Goal: Contribute content: Add original content to the website for others to see

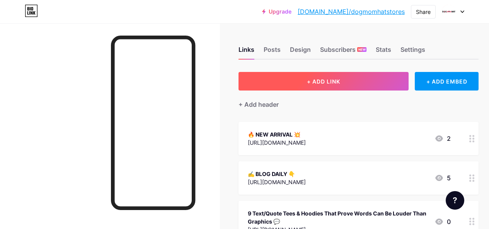
click at [341, 77] on button "+ ADD LINK" at bounding box center [324, 81] width 170 height 19
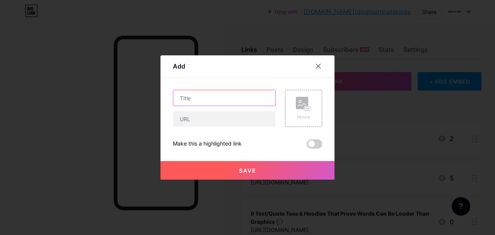
click at [216, 94] on input "text" at bounding box center [224, 97] width 102 height 15
paste input "10 Unique DogMomHat Tees That Will Instantly Upgrade Your Wardrobe 🔥👕"
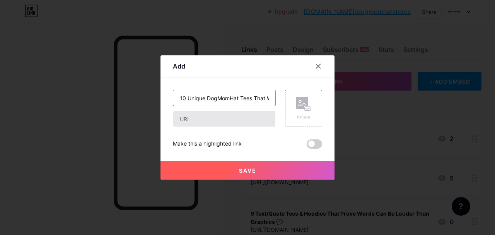
paste input "text"
type input "10 Unique DogMomHat Tees That Will Instantly Upgrade Your Wardrobe"
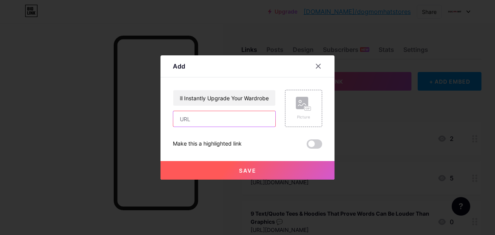
click at [235, 120] on input "text" at bounding box center [224, 118] width 102 height 15
paste input "[URL][DOMAIN_NAME]"
type input "[URL][DOMAIN_NAME]"
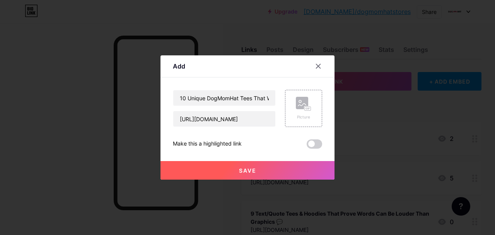
click at [251, 172] on span "Save" at bounding box center [247, 170] width 17 height 7
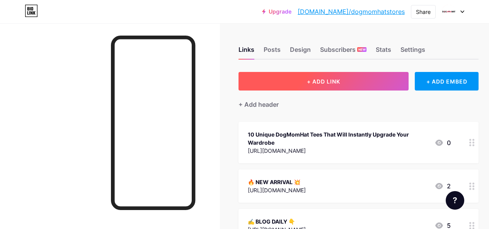
click at [340, 82] on span "+ ADD LINK" at bounding box center [323, 81] width 33 height 7
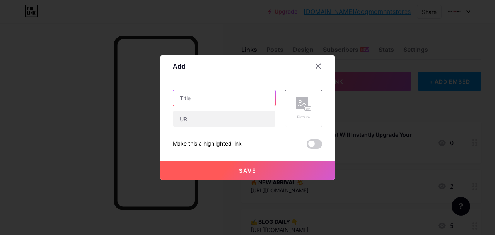
click at [232, 99] on input "text" at bounding box center [224, 97] width 102 height 15
paste input "10 Unique DogMomHat Tees That Will Instantly Upgrade Your Wardrobe 🔥👕"
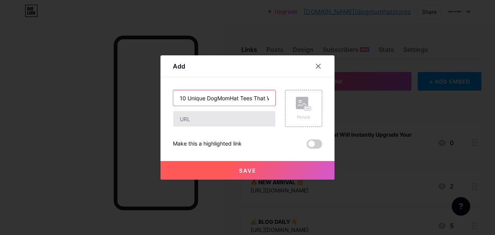
scroll to position [0, 109]
type input "10 Unique DogMomHat Tees That Will Instantly Upgrade Your Wardrobe 🔥👕"
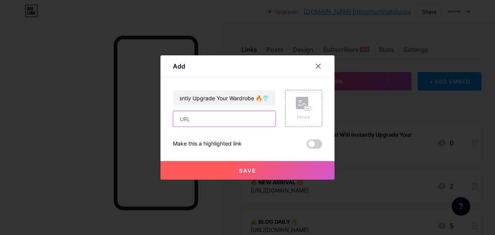
click at [219, 119] on input "text" at bounding box center [224, 118] width 102 height 15
paste input "[URL][DOMAIN_NAME]"
type input "[URL][DOMAIN_NAME]"
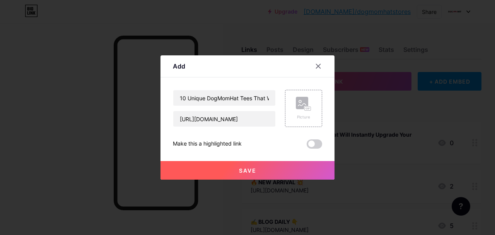
click at [261, 165] on button "Save" at bounding box center [247, 170] width 174 height 19
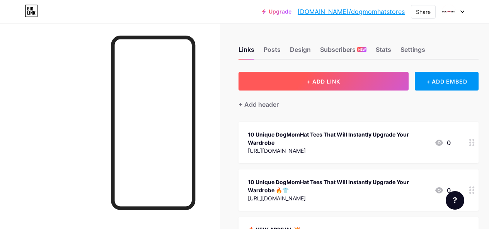
click at [296, 80] on button "+ ADD LINK" at bounding box center [324, 81] width 170 height 19
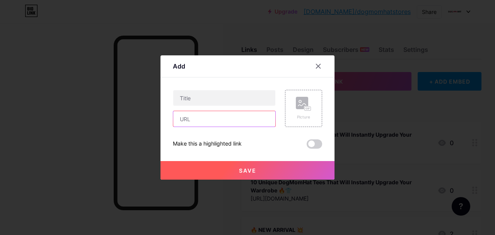
click at [191, 118] on input "text" at bounding box center [224, 118] width 102 height 15
paste input "[URL][DOMAIN_NAME]"
type input "[URL][DOMAIN_NAME]"
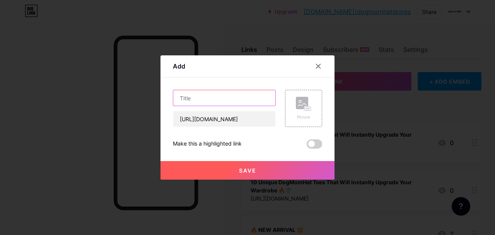
click at [202, 99] on input "text" at bounding box center [224, 97] width 102 height 15
paste input "10 Unique DogMomHat Tees That Will Instantly Upgrade Your Wardrobe 🔥👕"
type input "[Youtube] 10 Unique DogMomHat Tees That Will Instantly Upgrade Your Wardrobe 🔥👕"
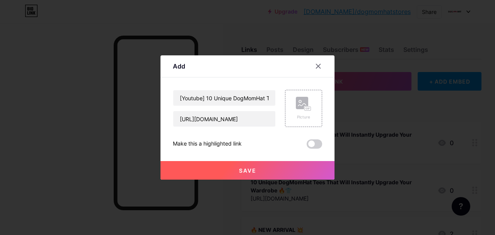
click at [249, 168] on span "Save" at bounding box center [247, 170] width 17 height 7
